Goal: Task Accomplishment & Management: Complete application form

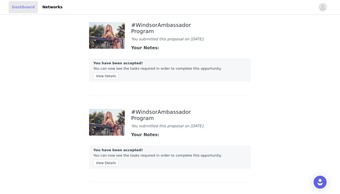
click at [18, 9] on link "Dashboard" at bounding box center [23, 7] width 29 height 12
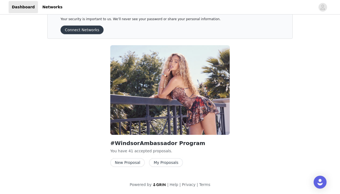
scroll to position [15, 0]
click at [128, 166] on button "New Proposal" at bounding box center [127, 162] width 34 height 9
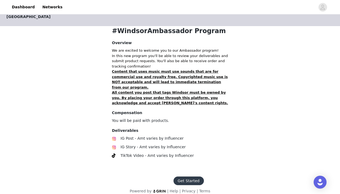
scroll to position [105, 0]
click at [190, 177] on button "Get Started" at bounding box center [189, 181] width 30 height 9
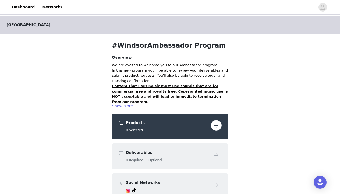
click at [217, 126] on button "button" at bounding box center [216, 125] width 11 height 11
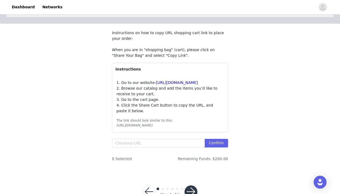
scroll to position [37, 0]
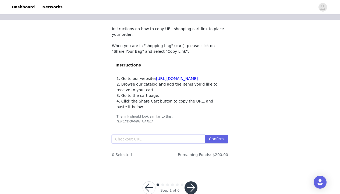
click at [137, 144] on input "text" at bounding box center [158, 139] width 93 height 9
paste input "[URL][DOMAIN_NAME]"
type input "[URL][DOMAIN_NAME]"
click at [215, 144] on button "Confirm" at bounding box center [216, 139] width 23 height 9
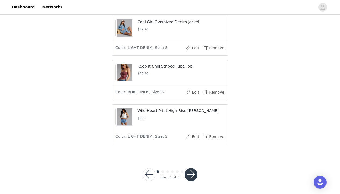
scroll to position [327, 0]
click at [192, 178] on button "button" at bounding box center [191, 174] width 13 height 13
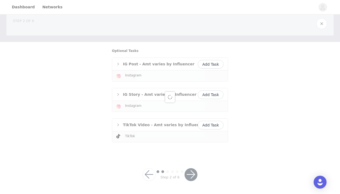
scroll to position [10, 0]
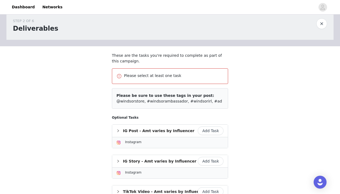
click at [209, 130] on button "Add Task" at bounding box center [211, 131] width 26 height 9
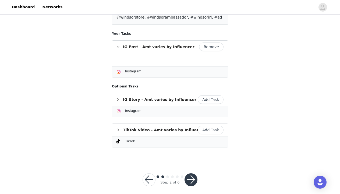
scroll to position [77, 0]
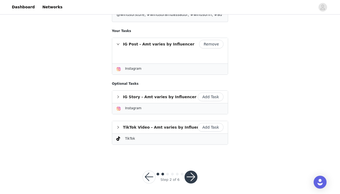
click at [212, 127] on button "Add Task" at bounding box center [211, 127] width 26 height 9
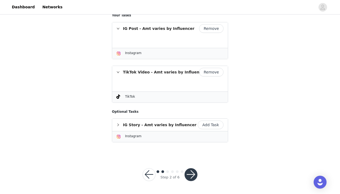
scroll to position [92, 0]
click at [192, 176] on button "button" at bounding box center [191, 175] width 13 height 13
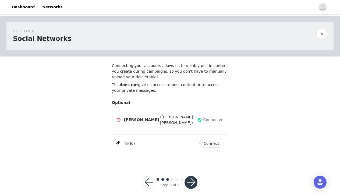
click at [191, 177] on button "button" at bounding box center [191, 182] width 13 height 13
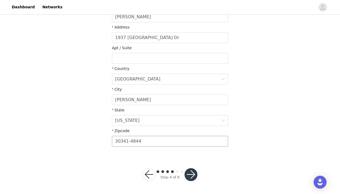
scroll to position [138, 0]
click at [192, 178] on button "button" at bounding box center [191, 175] width 13 height 13
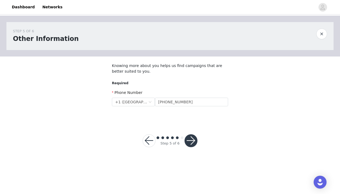
click at [194, 139] on button "button" at bounding box center [191, 140] width 13 height 13
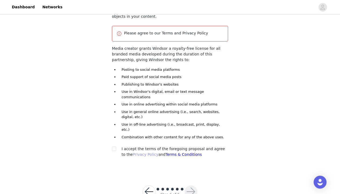
scroll to position [72, 0]
click at [114, 147] on input "checkbox" at bounding box center [114, 149] width 4 height 4
checkbox input "true"
click at [191, 186] on button "button" at bounding box center [191, 192] width 13 height 13
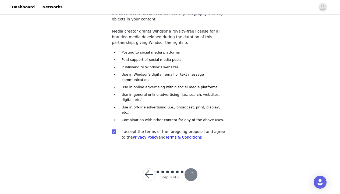
scroll to position [52, 0]
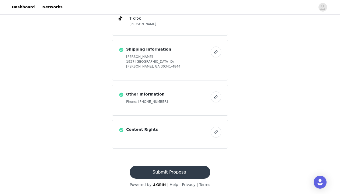
scroll to position [326, 0]
click at [173, 174] on button "Submit Proposal" at bounding box center [170, 172] width 81 height 13
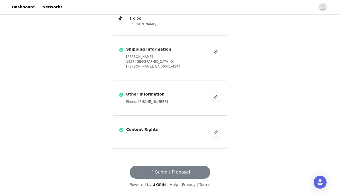
scroll to position [0, 0]
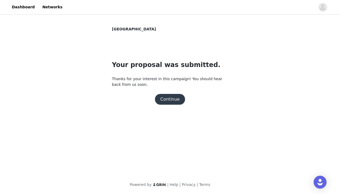
click at [174, 99] on button "Continue" at bounding box center [170, 99] width 30 height 11
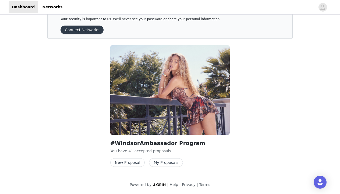
scroll to position [15, 0]
click at [157, 164] on button "My Proposals" at bounding box center [166, 162] width 34 height 9
